Goal: Participate in discussion

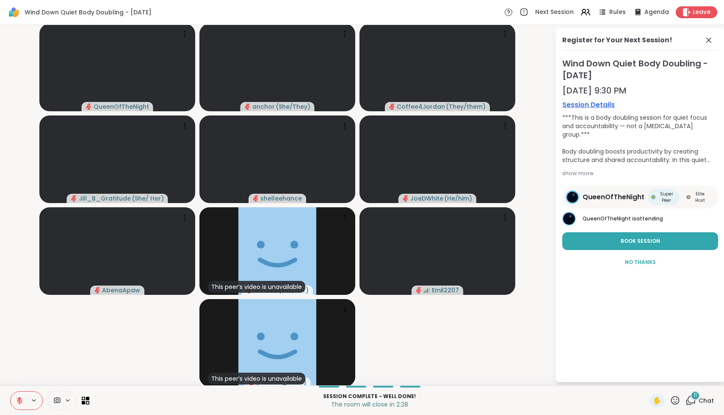
click at [705, 392] on div "Session Complete - well done! The room will close in 2:28 ✋ 11 Chat" at bounding box center [362, 401] width 724 height 30
click at [698, 398] on div "11" at bounding box center [695, 395] width 9 height 9
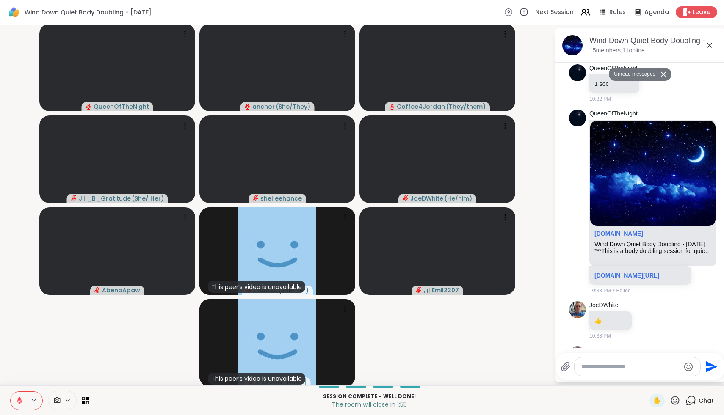
scroll to position [2240, 0]
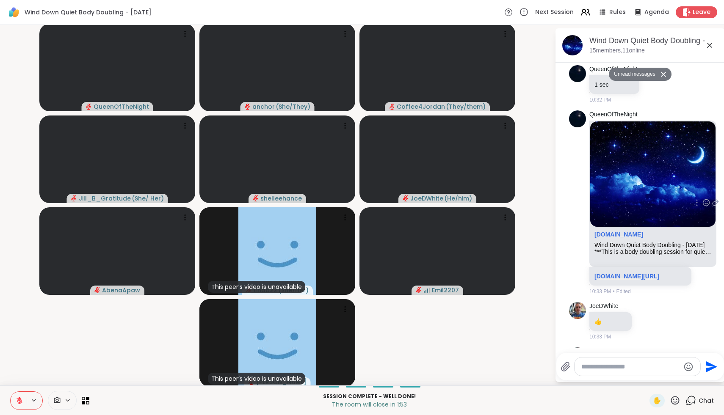
click at [629, 273] on link "[DOMAIN_NAME][URL]" at bounding box center [626, 276] width 65 height 7
click at [694, 17] on div "Leave" at bounding box center [697, 12] width 44 height 12
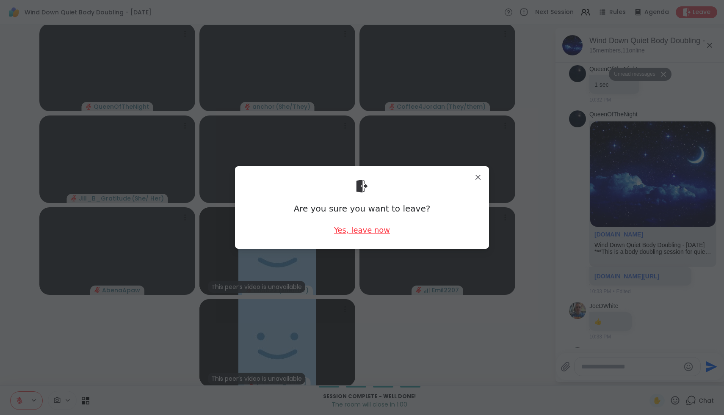
click at [354, 232] on div "Yes, leave now" at bounding box center [362, 230] width 56 height 11
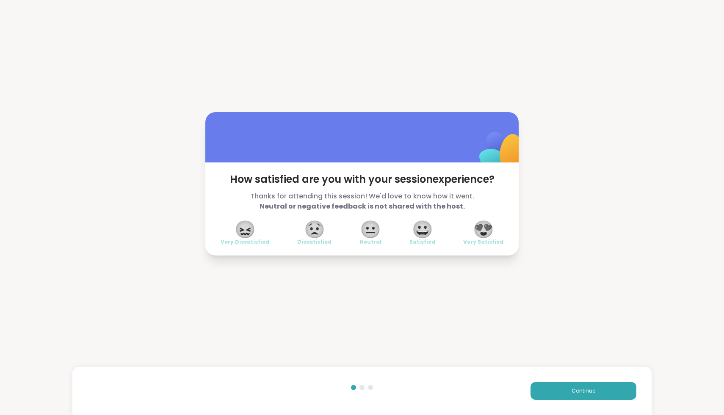
click at [494, 238] on div "😍 Very Satisfied" at bounding box center [483, 234] width 40 height 24
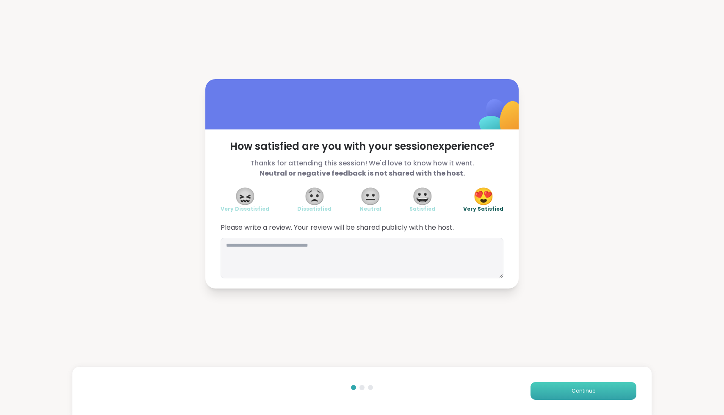
click at [564, 391] on button "Continue" at bounding box center [584, 391] width 106 height 18
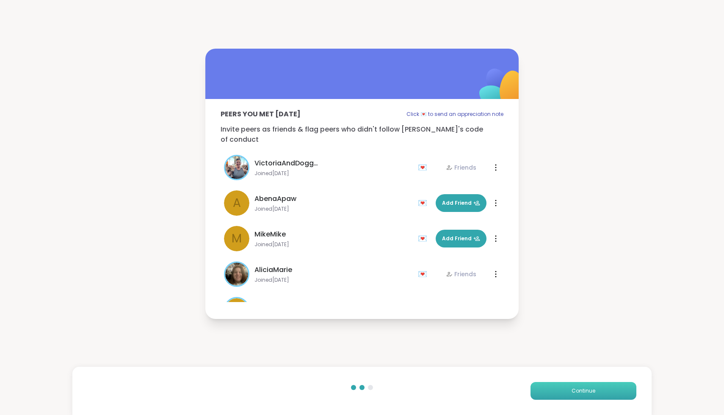
click at [564, 392] on button "Continue" at bounding box center [584, 391] width 106 height 18
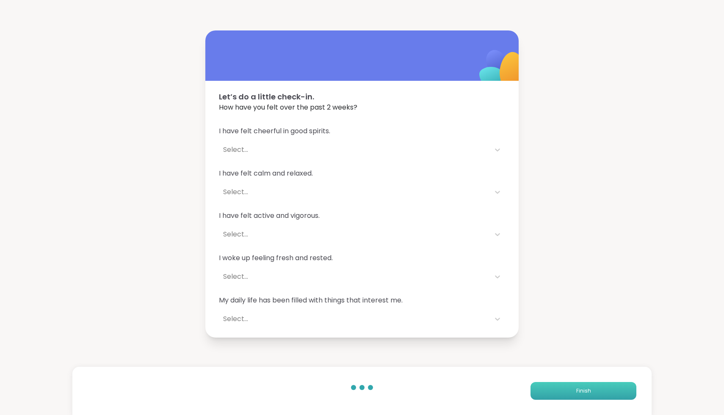
click at [564, 390] on button "Finish" at bounding box center [584, 391] width 106 height 18
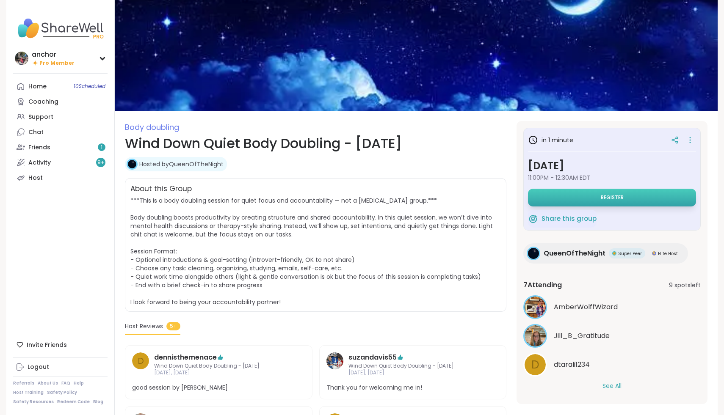
click at [609, 202] on button "Register" at bounding box center [612, 198] width 168 height 18
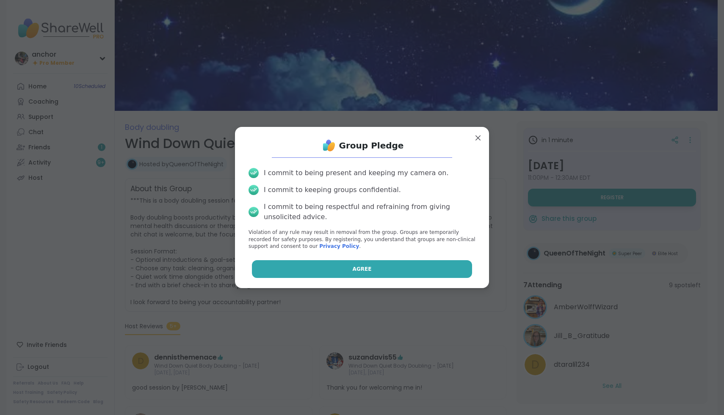
click at [394, 278] on button "Agree" at bounding box center [362, 269] width 221 height 18
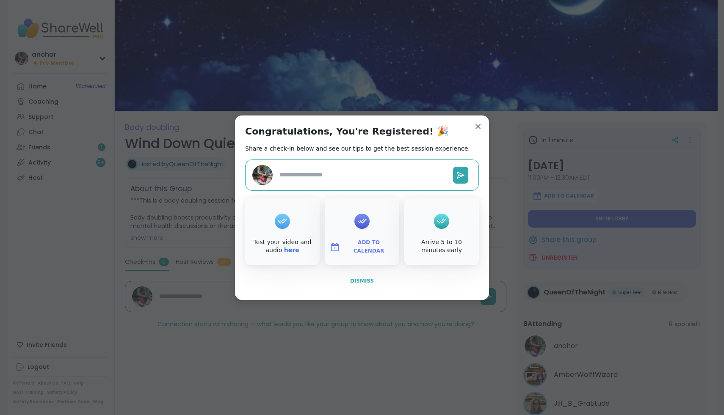
click at [348, 279] on button "Dismiss" at bounding box center [362, 281] width 234 height 18
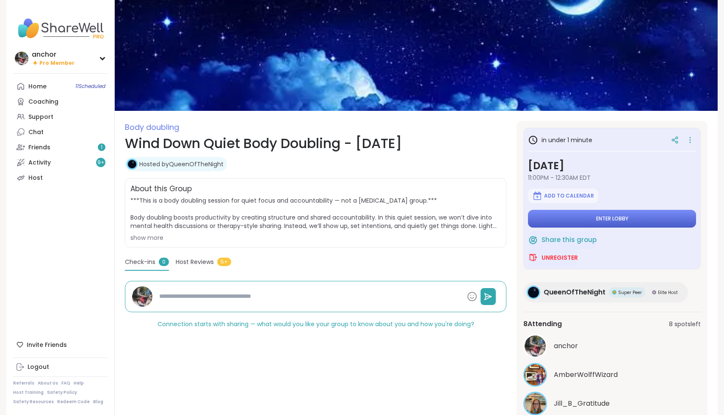
click at [644, 220] on button "Enter lobby" at bounding box center [612, 219] width 168 height 18
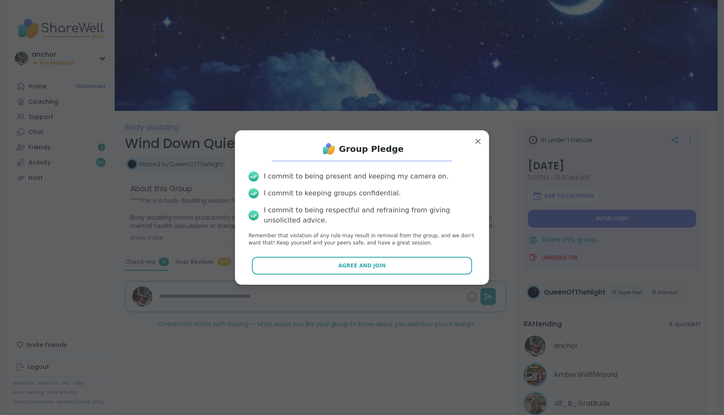
click at [376, 276] on div "Group Pledge I commit to being present and keeping my camera on. I commit to ke…" at bounding box center [362, 207] width 240 height 141
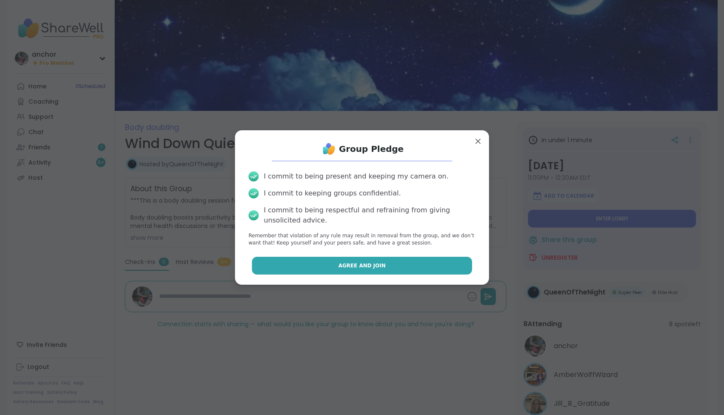
click at [375, 264] on span "Agree and Join" at bounding box center [361, 266] width 47 height 8
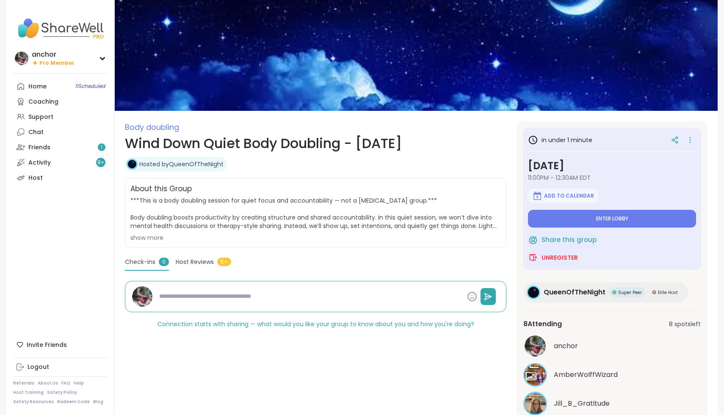
type textarea "*"
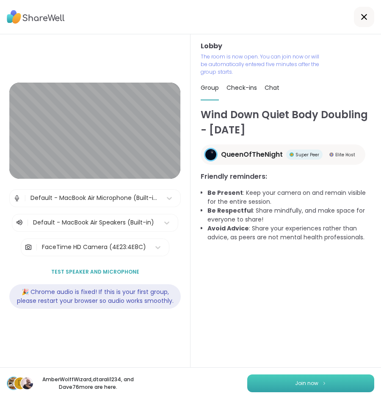
click at [308, 389] on button "Join now" at bounding box center [310, 383] width 127 height 18
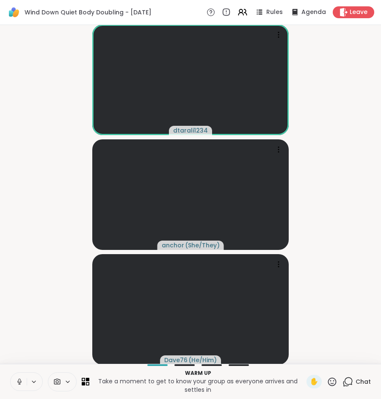
click at [19, 381] on icon at bounding box center [20, 382] width 8 height 8
click at [55, 382] on icon at bounding box center [57, 382] width 8 height 8
click at [49, 356] on div "FaceTime HD Camera" at bounding box center [69, 351] width 74 height 10
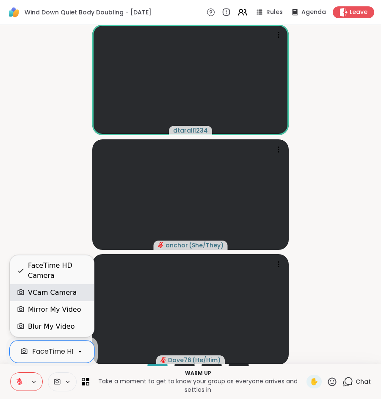
click at [36, 297] on div "VCam Camera" at bounding box center [52, 292] width 49 height 10
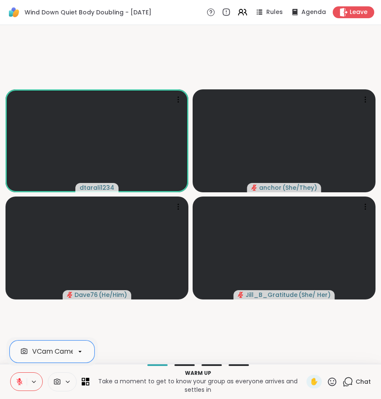
click at [332, 382] on icon at bounding box center [332, 381] width 8 height 8
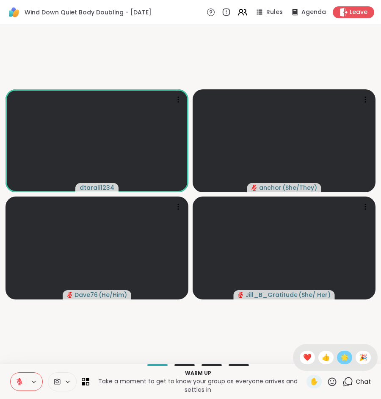
click at [349, 354] on span "🌟" at bounding box center [344, 357] width 8 height 10
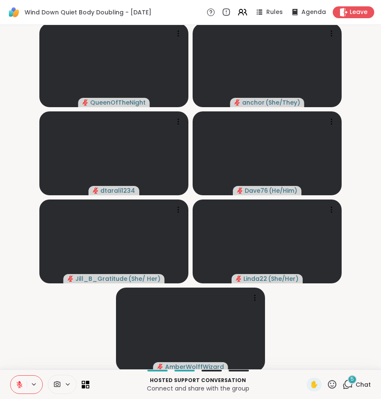
scroll to position [2, 0]
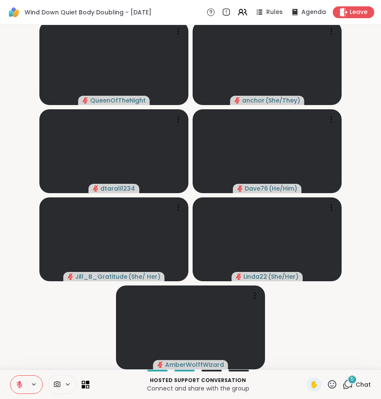
click at [359, 385] on span "Chat" at bounding box center [363, 384] width 15 height 8
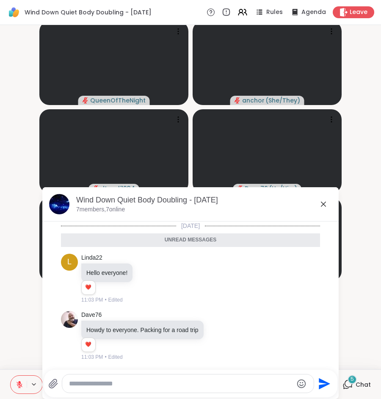
scroll to position [205, 0]
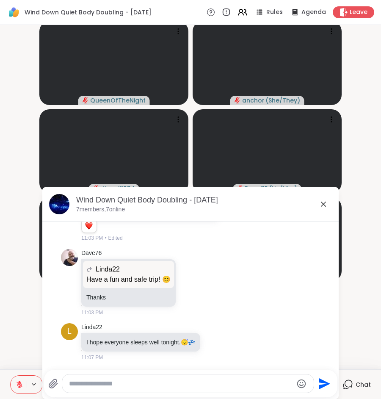
click at [323, 209] on div "Wind Down Quiet Body Doubling - [DATE] 7 members, 7 online" at bounding box center [204, 204] width 256 height 19
click at [321, 204] on icon at bounding box center [323, 204] width 10 height 10
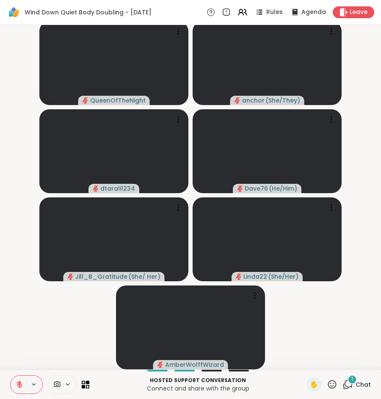
click at [356, 387] on span "Chat" at bounding box center [363, 384] width 15 height 8
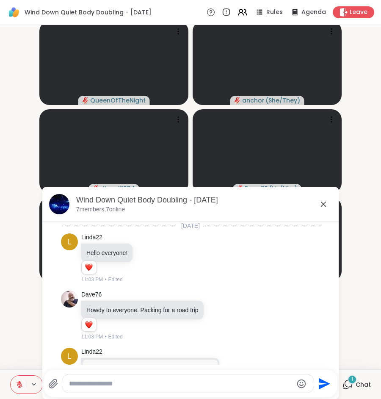
scroll to position [267, 0]
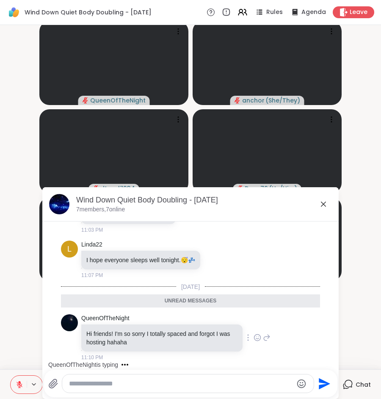
click at [258, 338] on icon at bounding box center [258, 337] width 8 height 8
click at [219, 325] on div "Select Reaction: Joy" at bounding box center [220, 324] width 8 height 8
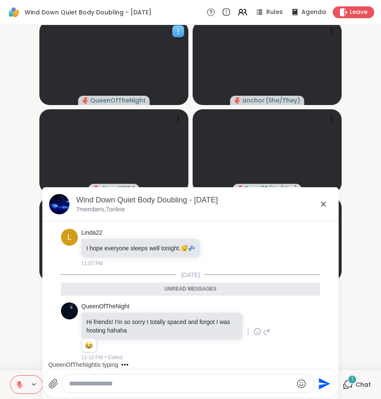
scroll to position [312, 0]
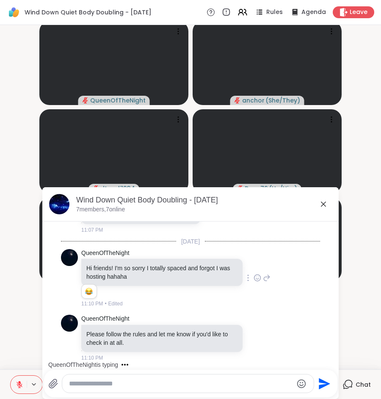
click at [157, 303] on div "11:10 PM • Edited" at bounding box center [162, 304] width 163 height 8
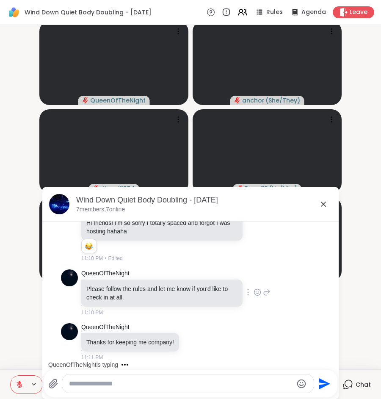
click at [260, 339] on div "QueenOfTheNight Thanks for keeping me company! 11:11 PM" at bounding box center [190, 342] width 259 height 45
click at [257, 292] on icon at bounding box center [258, 292] width 8 height 8
click at [238, 278] on div "Select Reaction: Thumbs up" at bounding box center [239, 279] width 8 height 8
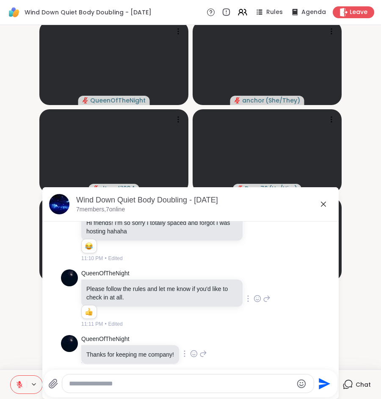
click at [197, 351] on icon at bounding box center [194, 354] width 6 height 6
click at [323, 204] on icon at bounding box center [323, 204] width 10 height 10
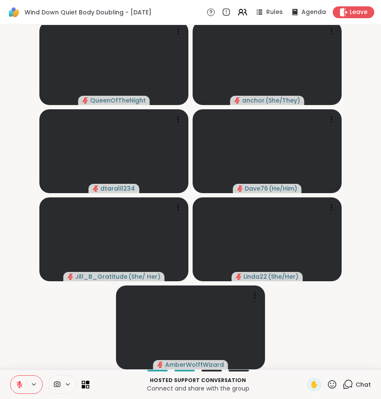
click at [334, 381] on icon at bounding box center [332, 384] width 8 height 8
click at [352, 384] on icon at bounding box center [349, 384] width 8 height 8
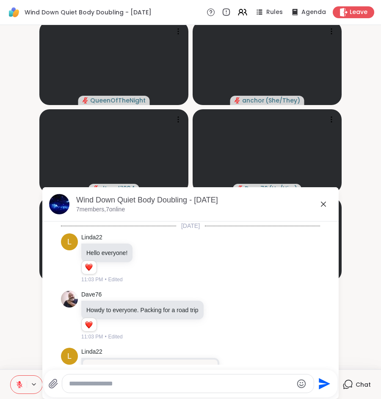
scroll to position [362, 0]
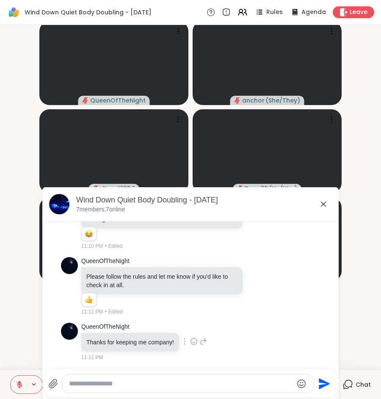
click at [196, 342] on icon at bounding box center [194, 341] width 8 height 8
click at [196, 331] on div "Select Reaction: Heart" at bounding box center [194, 328] width 8 height 8
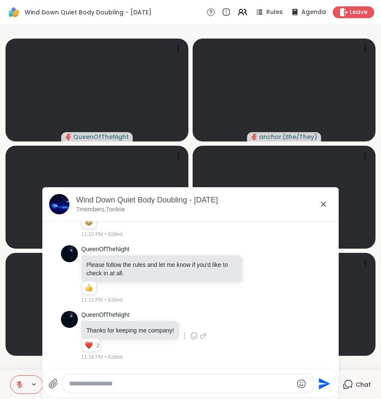
scroll to position [0, 0]
click at [322, 206] on icon at bounding box center [323, 204] width 10 height 10
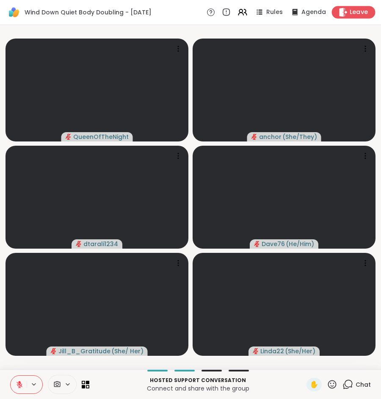
click at [344, 8] on icon at bounding box center [343, 12] width 9 height 9
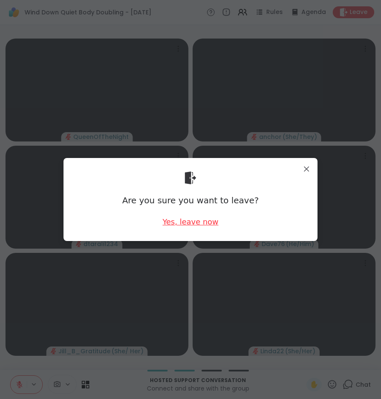
click at [202, 224] on div "Yes, leave now" at bounding box center [191, 221] width 56 height 11
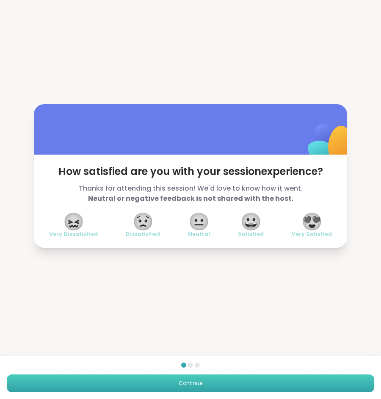
click at [141, 379] on button "Continue" at bounding box center [190, 383] width 367 height 18
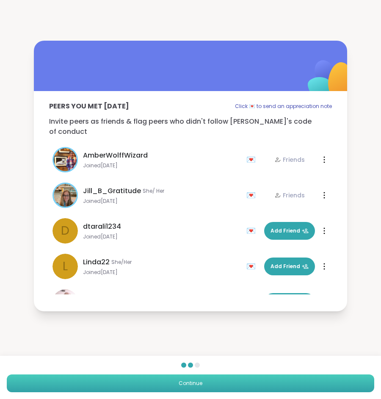
click at [141, 380] on button "Continue" at bounding box center [190, 383] width 367 height 18
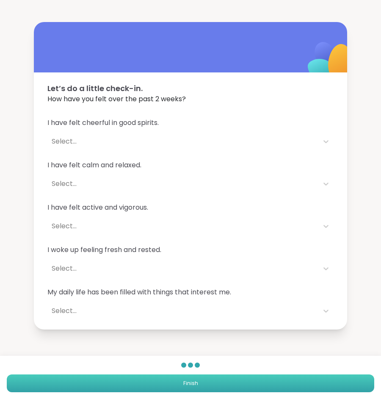
click at [141, 381] on button "Finish" at bounding box center [190, 383] width 367 height 18
